Goal: Check status: Check status

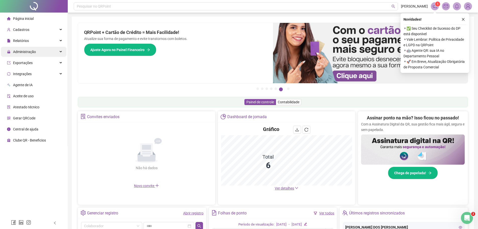
click at [54, 51] on div "Administração" at bounding box center [34, 52] width 66 height 10
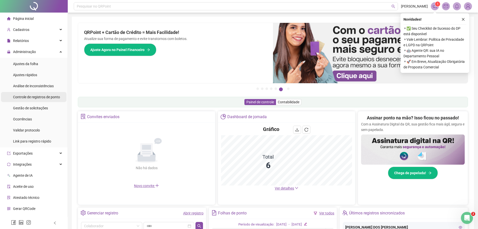
click at [51, 97] on span "Controle de registros de ponto" at bounding box center [36, 97] width 47 height 4
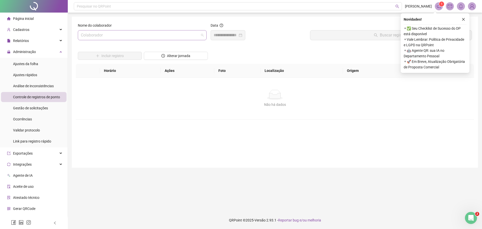
click at [82, 36] on input "search" at bounding box center [140, 35] width 118 height 10
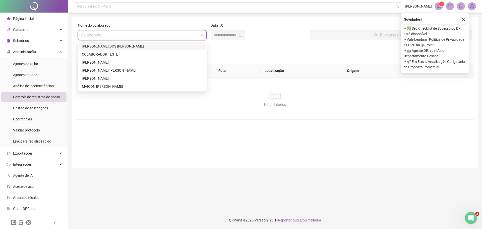
click at [90, 46] on div "[PERSON_NAME] DOS [PERSON_NAME]" at bounding box center [142, 46] width 121 height 6
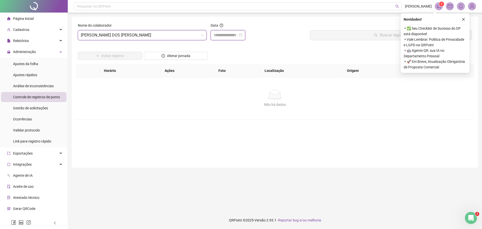
click at [217, 36] on input at bounding box center [226, 35] width 24 height 6
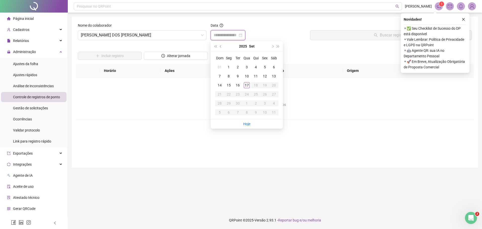
type input "**********"
drag, startPoint x: 246, startPoint y: 86, endPoint x: 260, endPoint y: 77, distance: 16.5
click at [247, 86] on div "17" at bounding box center [247, 85] width 6 height 6
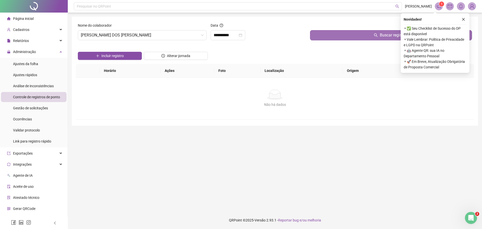
click at [349, 34] on button "Buscar registros" at bounding box center [391, 35] width 162 height 10
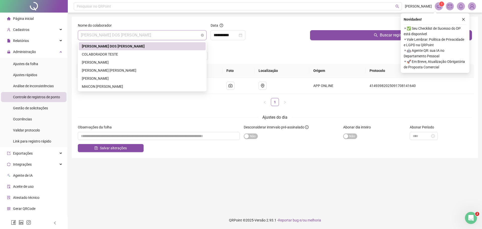
click at [82, 36] on span "[PERSON_NAME] DOS [PERSON_NAME]" at bounding box center [142, 35] width 123 height 10
drag, startPoint x: 103, startPoint y: 60, endPoint x: 117, endPoint y: 62, distance: 14.1
click at [104, 61] on div "[PERSON_NAME]" at bounding box center [142, 63] width 121 height 6
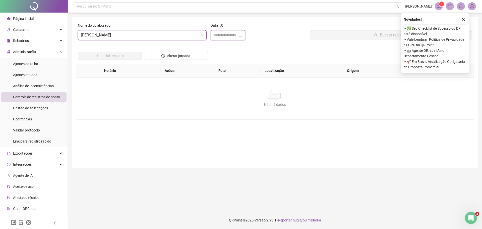
drag, startPoint x: 215, startPoint y: 34, endPoint x: 229, endPoint y: 36, distance: 14.2
click at [215, 34] on input at bounding box center [226, 35] width 24 height 6
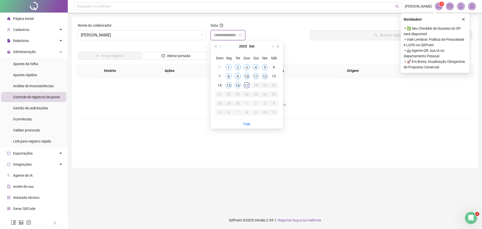
type input "**********"
drag, startPoint x: 245, startPoint y: 84, endPoint x: 262, endPoint y: 74, distance: 19.3
click at [247, 84] on div "17" at bounding box center [247, 85] width 6 height 6
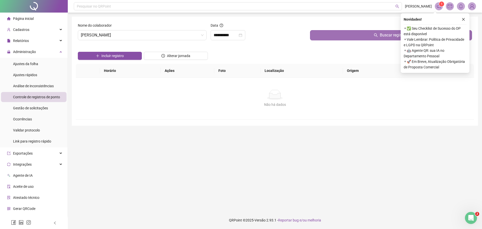
click at [339, 34] on button "Buscar registros" at bounding box center [391, 35] width 162 height 10
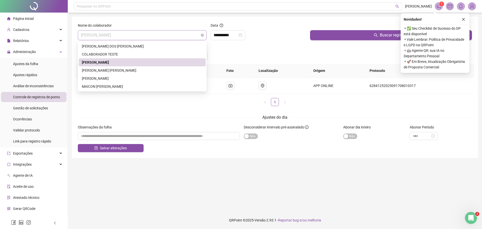
click at [80, 35] on div "[PERSON_NAME]" at bounding box center [142, 35] width 129 height 10
click at [101, 45] on div "[PERSON_NAME] DOS [PERSON_NAME]" at bounding box center [142, 46] width 121 height 6
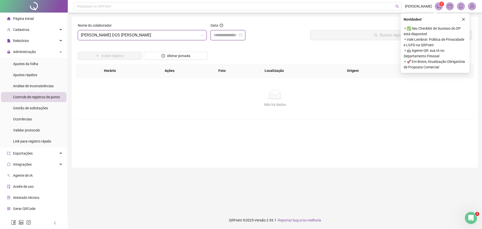
click at [215, 35] on input at bounding box center [226, 35] width 24 height 6
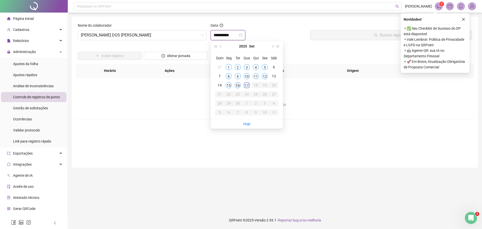
type input "**********"
drag, startPoint x: 236, startPoint y: 85, endPoint x: 251, endPoint y: 81, distance: 15.1
click at [238, 86] on div "16" at bounding box center [238, 85] width 6 height 6
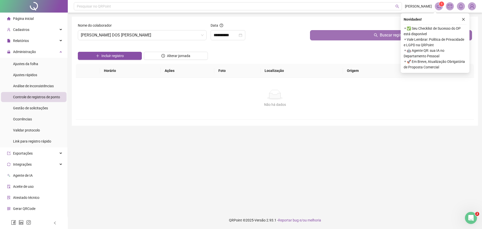
click at [340, 37] on button "Buscar registros" at bounding box center [391, 35] width 162 height 10
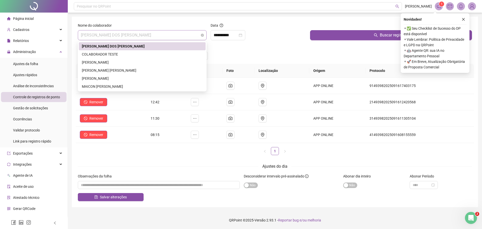
click at [81, 35] on span "[PERSON_NAME] DOS [PERSON_NAME]" at bounding box center [142, 35] width 123 height 10
click at [98, 61] on div "[PERSON_NAME]" at bounding box center [142, 63] width 121 height 6
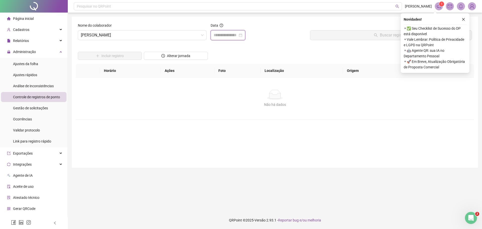
click at [215, 36] on input at bounding box center [226, 35] width 24 height 6
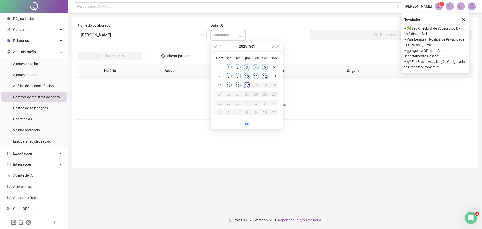
type input "**********"
drag, startPoint x: 237, startPoint y: 85, endPoint x: 265, endPoint y: 75, distance: 29.4
click at [239, 84] on div "16" at bounding box center [238, 85] width 6 height 6
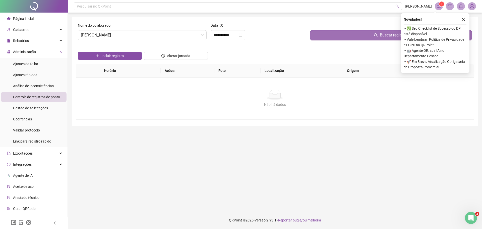
click at [341, 34] on button "Buscar registros" at bounding box center [391, 35] width 162 height 10
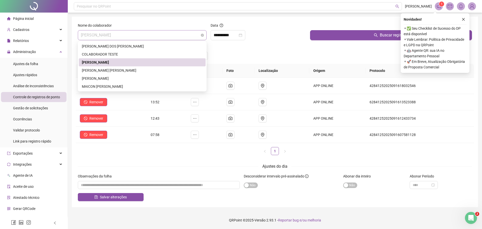
click at [82, 37] on span "[PERSON_NAME]" at bounding box center [142, 35] width 123 height 10
click at [105, 71] on div "[PERSON_NAME] [PERSON_NAME]" at bounding box center [142, 71] width 121 height 6
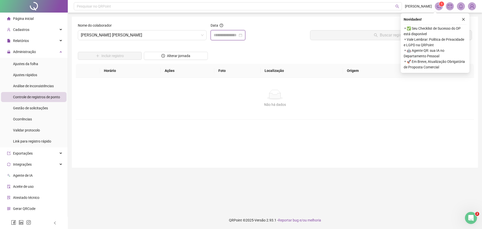
click at [215, 35] on input at bounding box center [226, 35] width 24 height 6
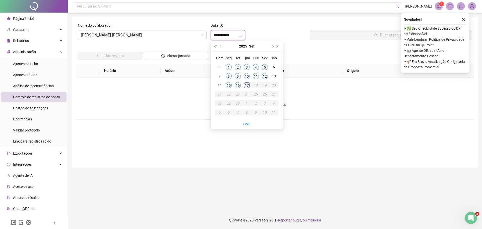
type input "**********"
drag, startPoint x: 246, startPoint y: 85, endPoint x: 267, endPoint y: 70, distance: 26.0
click at [249, 84] on div "17" at bounding box center [247, 85] width 6 height 6
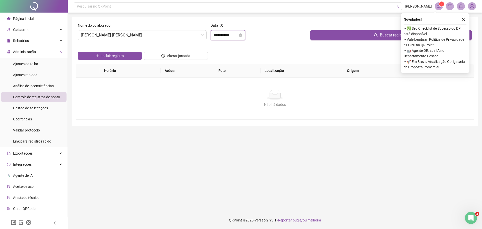
click at [214, 37] on input "**********" at bounding box center [226, 35] width 24 height 6
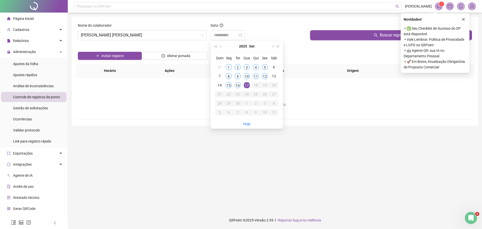
drag, startPoint x: 238, startPoint y: 83, endPoint x: 299, endPoint y: 59, distance: 65.4
click at [243, 83] on tr "14 15 16 17 18 19 20" at bounding box center [246, 85] width 63 height 9
type input "**********"
click at [237, 84] on div "16" at bounding box center [238, 85] width 6 height 6
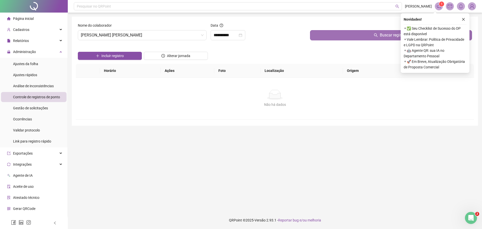
click at [328, 36] on button "Buscar registros" at bounding box center [391, 35] width 162 height 10
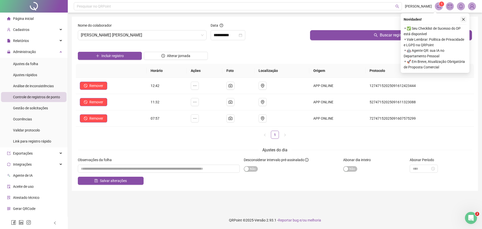
click at [463, 19] on icon "close" at bounding box center [464, 20] width 4 height 4
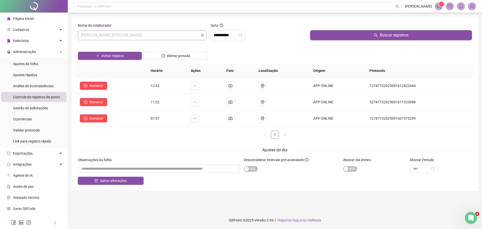
click at [80, 34] on div "[PERSON_NAME] [PERSON_NAME]" at bounding box center [142, 35] width 129 height 10
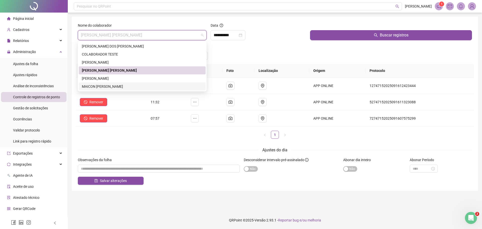
click at [103, 87] on div "MAICON [PERSON_NAME]" at bounding box center [142, 87] width 121 height 6
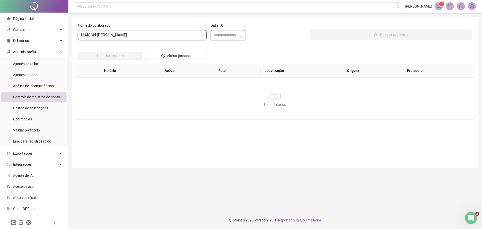
click at [215, 33] on input at bounding box center [226, 35] width 24 height 6
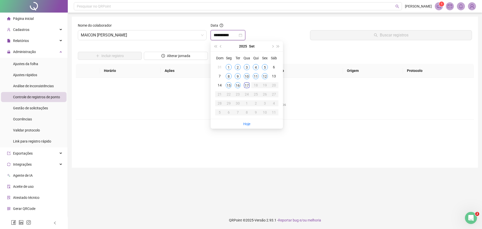
type input "**********"
click at [238, 85] on div "16" at bounding box center [238, 85] width 6 height 6
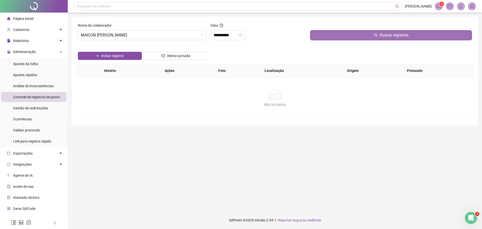
click at [369, 32] on button "Buscar registros" at bounding box center [391, 35] width 162 height 10
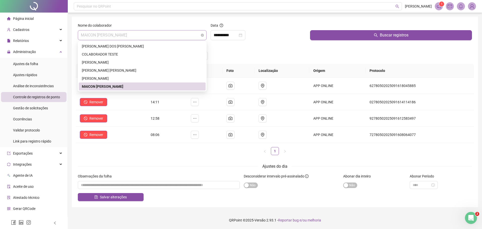
click at [81, 36] on div "MAICON [PERSON_NAME]" at bounding box center [142, 35] width 129 height 10
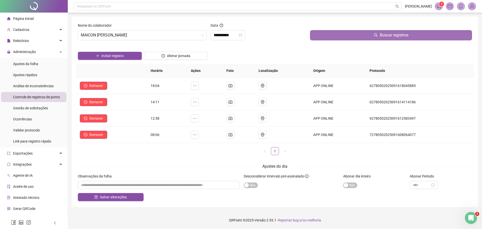
click at [385, 36] on span "Buscar registros" at bounding box center [394, 35] width 29 height 6
click at [83, 36] on span "MAICON [PERSON_NAME]" at bounding box center [142, 35] width 123 height 10
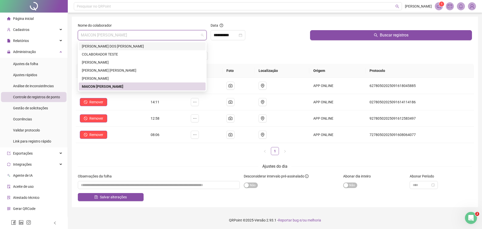
drag, startPoint x: 88, startPoint y: 46, endPoint x: 110, endPoint y: 45, distance: 21.9
click at [90, 46] on div "[PERSON_NAME] DOS [PERSON_NAME]" at bounding box center [142, 46] width 121 height 6
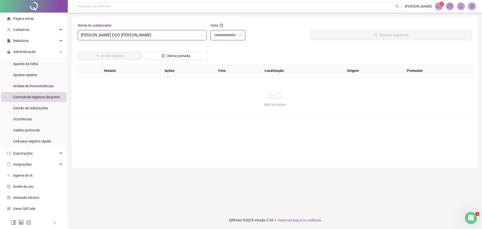
click at [220, 35] on input at bounding box center [226, 35] width 24 height 6
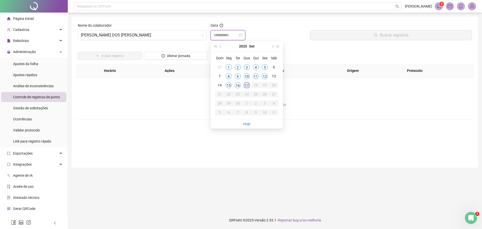
type input "**********"
drag, startPoint x: 247, startPoint y: 86, endPoint x: 282, endPoint y: 82, distance: 34.6
click at [251, 86] on td "17" at bounding box center [246, 85] width 9 height 9
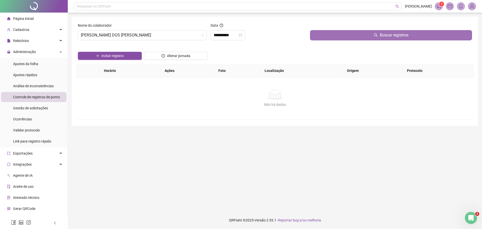
click at [353, 35] on button "Buscar registros" at bounding box center [391, 35] width 162 height 10
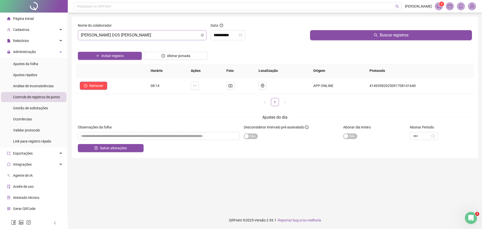
click at [82, 36] on span "[PERSON_NAME] DOS [PERSON_NAME]" at bounding box center [142, 35] width 123 height 10
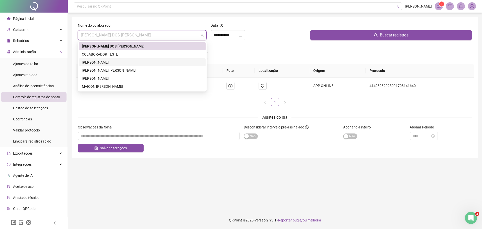
click at [109, 62] on div "[PERSON_NAME]" at bounding box center [142, 63] width 121 height 6
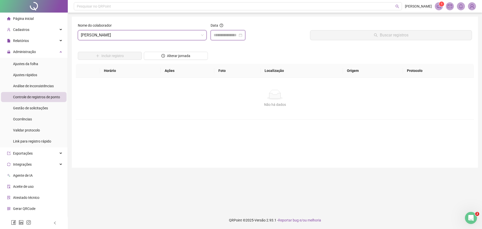
click at [214, 36] on input at bounding box center [226, 35] width 24 height 6
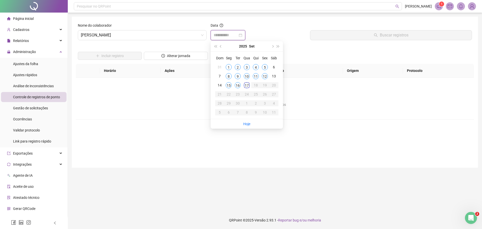
type input "**********"
drag, startPoint x: 248, startPoint y: 85, endPoint x: 288, endPoint y: 71, distance: 42.6
click at [251, 85] on td "17" at bounding box center [246, 85] width 9 height 9
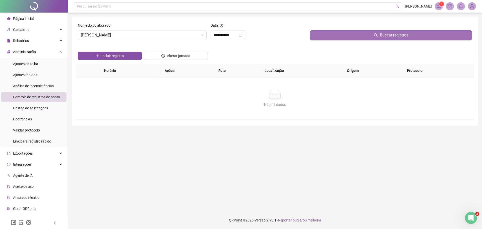
click at [351, 35] on button "Buscar registros" at bounding box center [391, 35] width 162 height 10
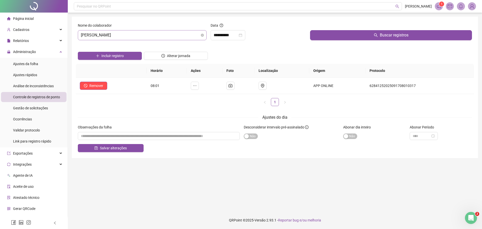
click at [81, 35] on span "[PERSON_NAME]" at bounding box center [142, 35] width 123 height 10
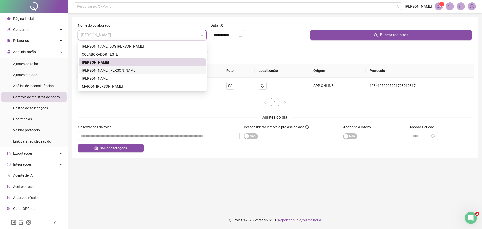
click at [119, 71] on div "[PERSON_NAME] [PERSON_NAME]" at bounding box center [142, 71] width 121 height 6
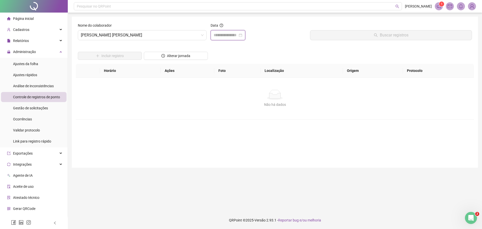
click at [215, 34] on input at bounding box center [226, 35] width 24 height 6
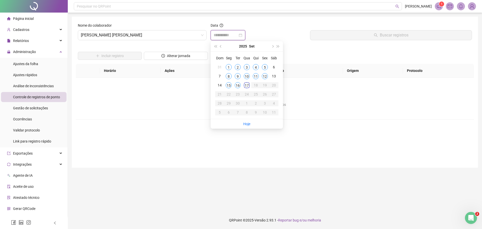
type input "**********"
drag, startPoint x: 247, startPoint y: 86, endPoint x: 268, endPoint y: 79, distance: 22.7
click at [248, 85] on div "17" at bounding box center [247, 85] width 6 height 6
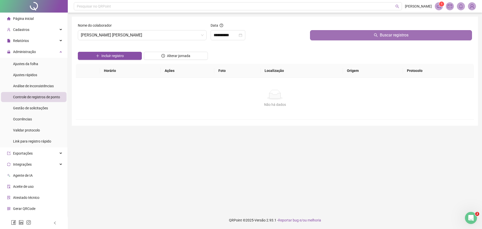
click at [342, 33] on button "Buscar registros" at bounding box center [391, 35] width 162 height 10
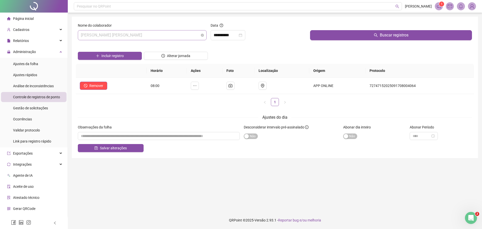
click at [81, 36] on span "[PERSON_NAME] [PERSON_NAME]" at bounding box center [142, 35] width 123 height 10
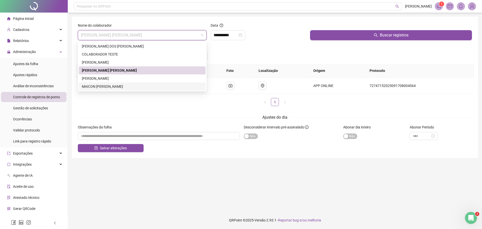
click at [114, 86] on div "MAICON [PERSON_NAME]" at bounding box center [142, 87] width 121 height 6
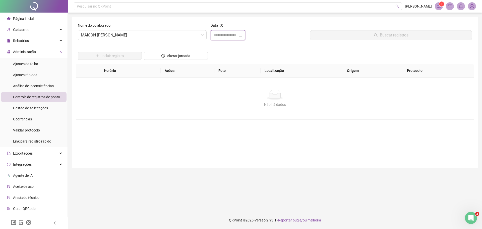
click at [215, 35] on input at bounding box center [226, 35] width 24 height 6
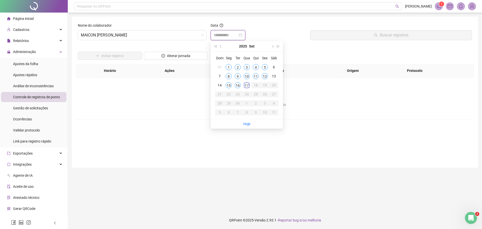
type input "**********"
click at [246, 85] on div "17" at bounding box center [247, 85] width 6 height 6
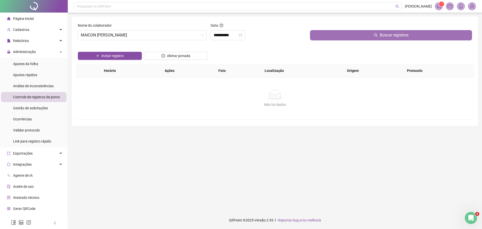
click at [365, 34] on button "Buscar registros" at bounding box center [391, 35] width 162 height 10
